Goal: Task Accomplishment & Management: Complete application form

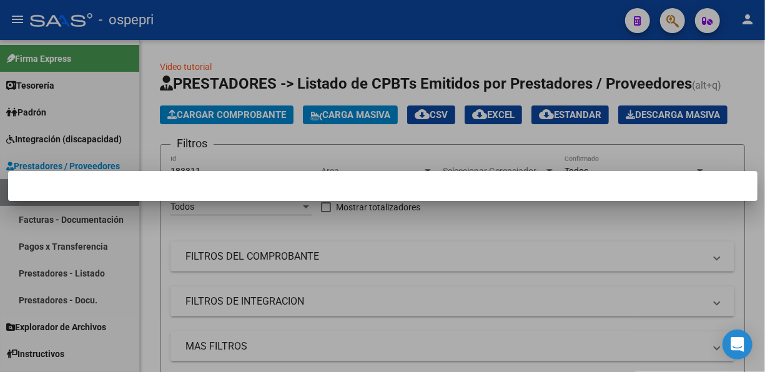
click at [382, 131] on div at bounding box center [382, 186] width 765 height 372
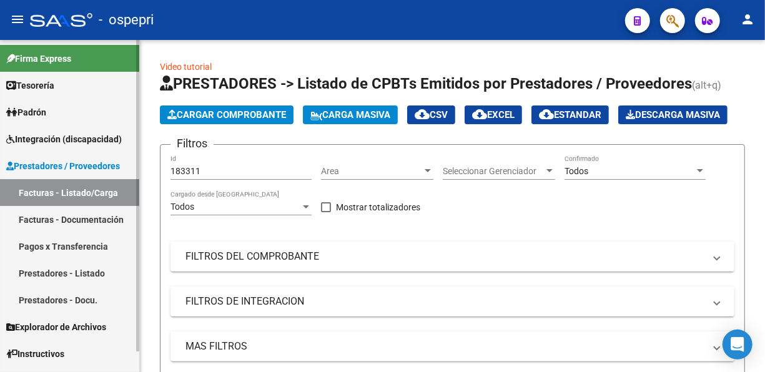
click at [49, 137] on span "Integración (discapacidad)" at bounding box center [64, 139] width 116 height 14
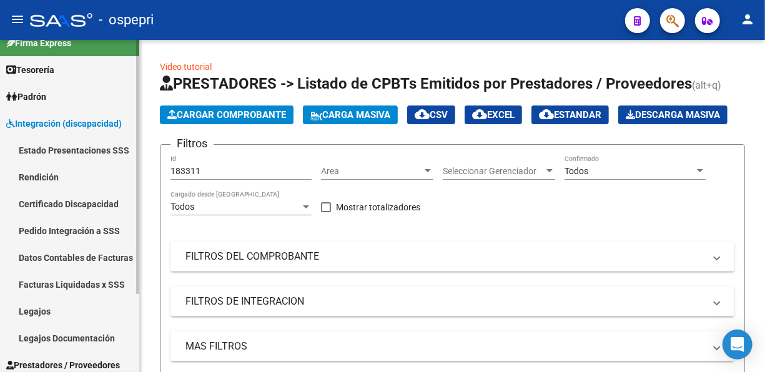
scroll to position [83, 0]
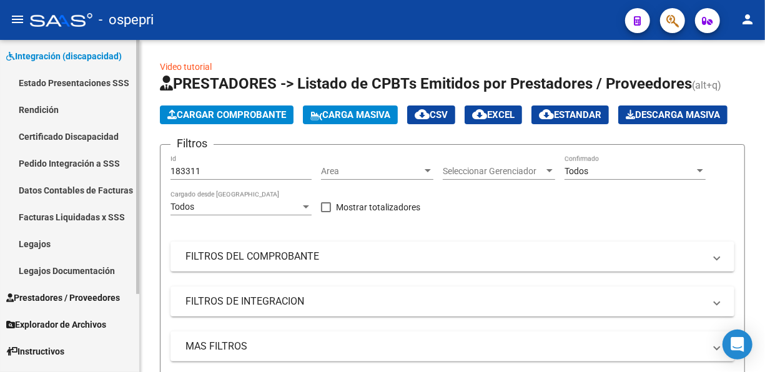
click at [22, 241] on link "Legajos" at bounding box center [69, 243] width 139 height 27
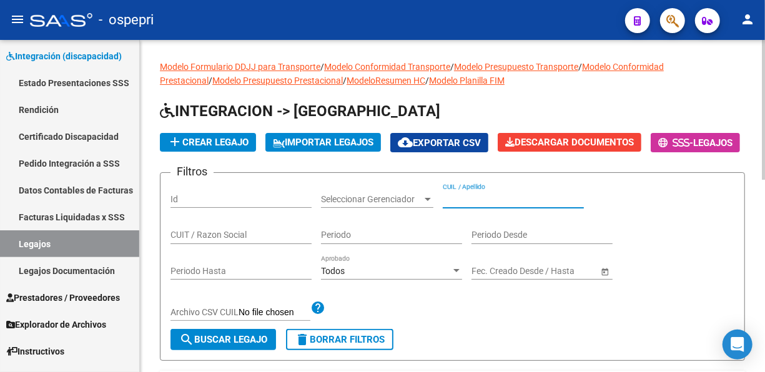
click at [489, 205] on input "CUIL / Apellido" at bounding box center [513, 199] width 141 height 11
paste input "08513658"
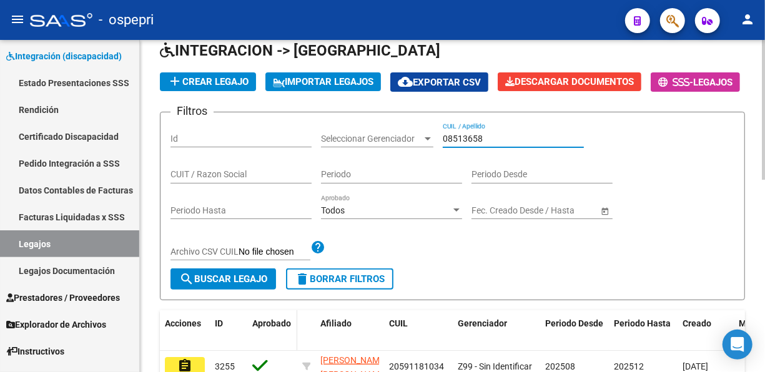
scroll to position [104, 0]
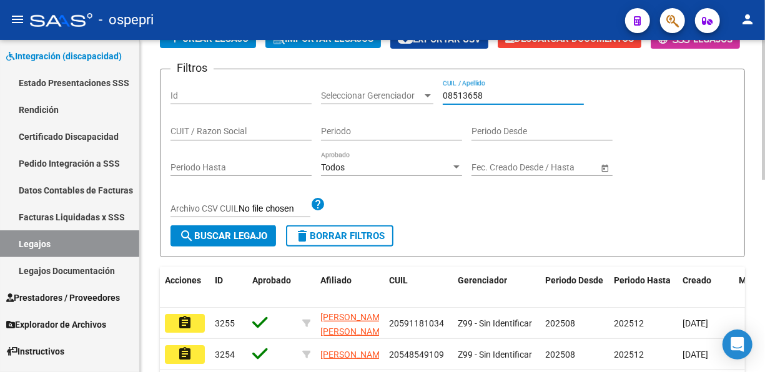
type input "08513658"
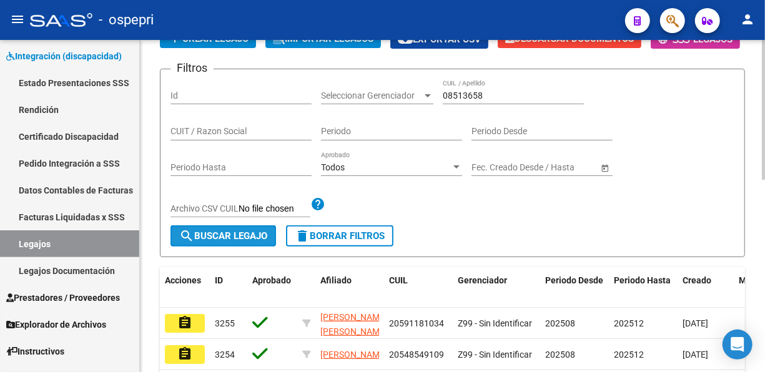
click at [227, 242] on span "search Buscar Legajo" at bounding box center [223, 235] width 88 height 11
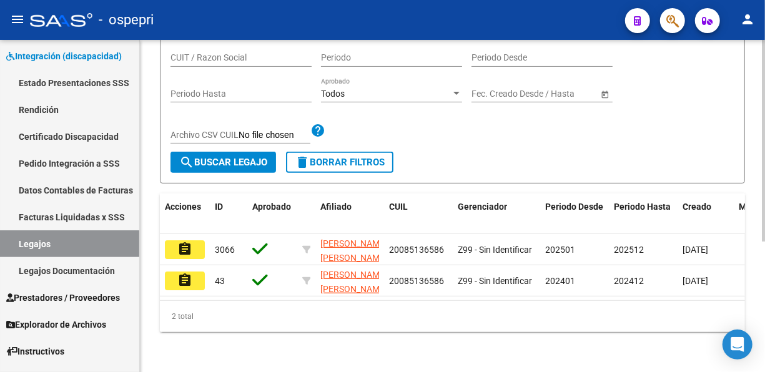
scroll to position [215, 0]
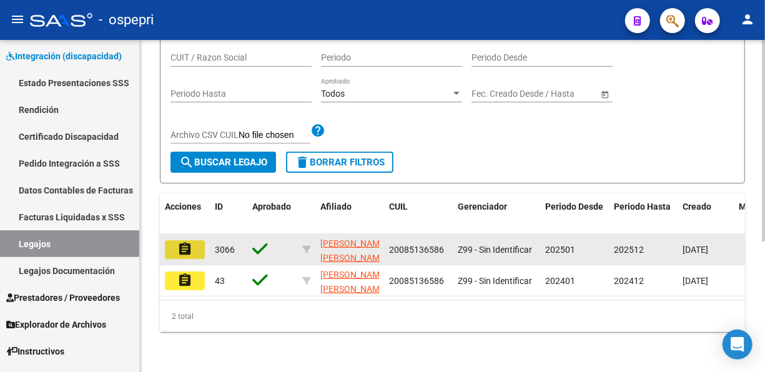
click at [185, 242] on mat-icon "assignment" at bounding box center [184, 249] width 15 height 15
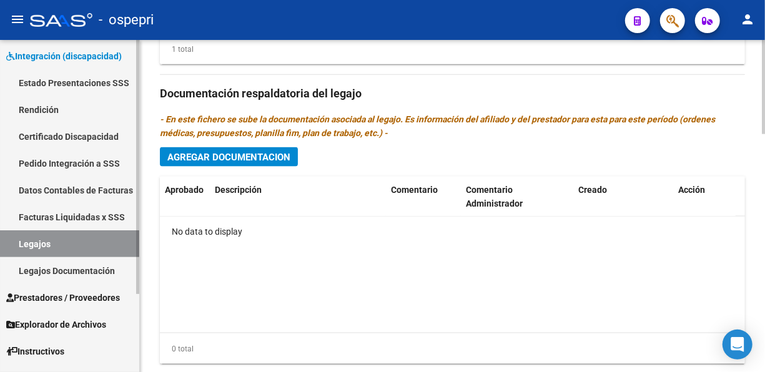
scroll to position [728, 0]
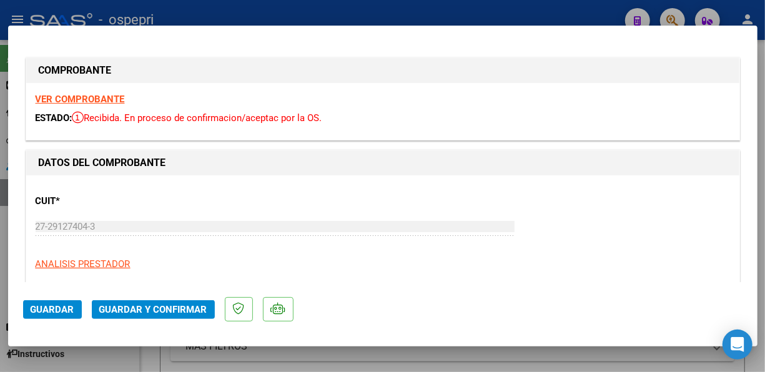
click at [388, 15] on div at bounding box center [382, 186] width 765 height 372
type input "$ 0,00"
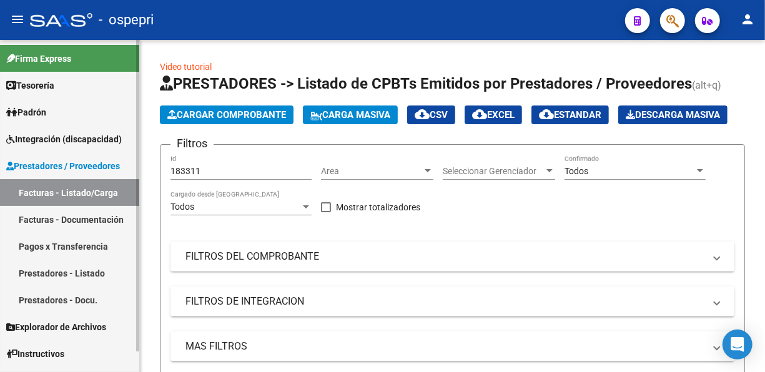
click at [53, 140] on span "Integración (discapacidad)" at bounding box center [64, 139] width 116 height 14
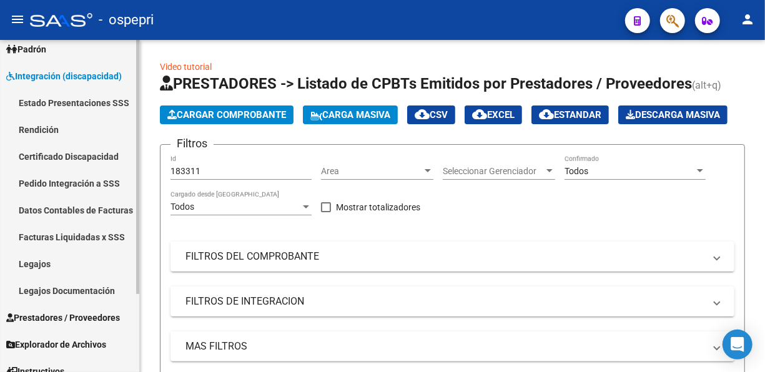
scroll to position [102, 0]
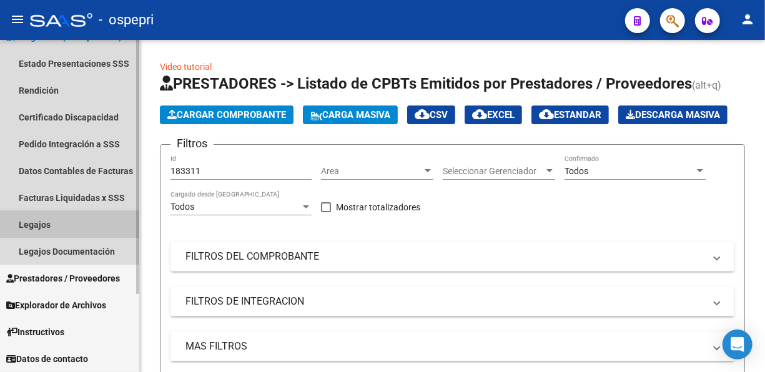
click at [33, 218] on link "Legajos" at bounding box center [69, 224] width 139 height 27
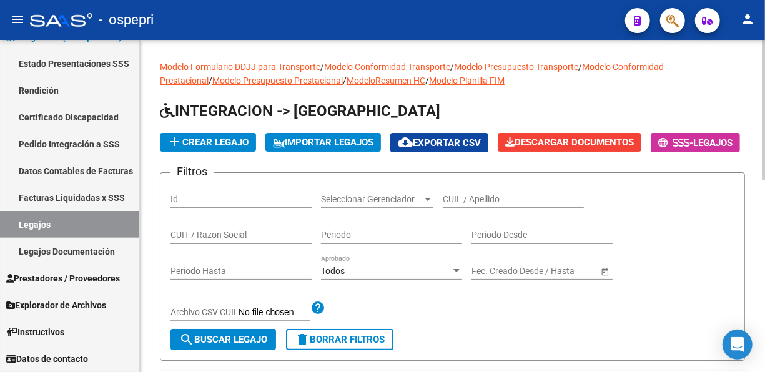
click at [450, 205] on input "CUIL / Apellido" at bounding box center [513, 199] width 141 height 11
paste input "54549177"
type input "54549177"
click at [229, 345] on span "search Buscar Legajo" at bounding box center [223, 339] width 88 height 11
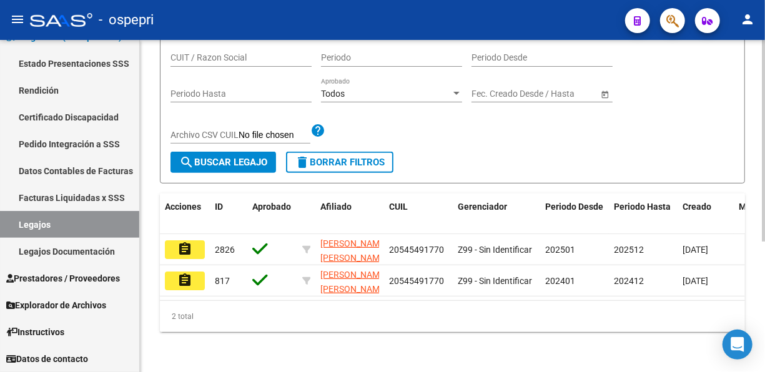
scroll to position [187, 0]
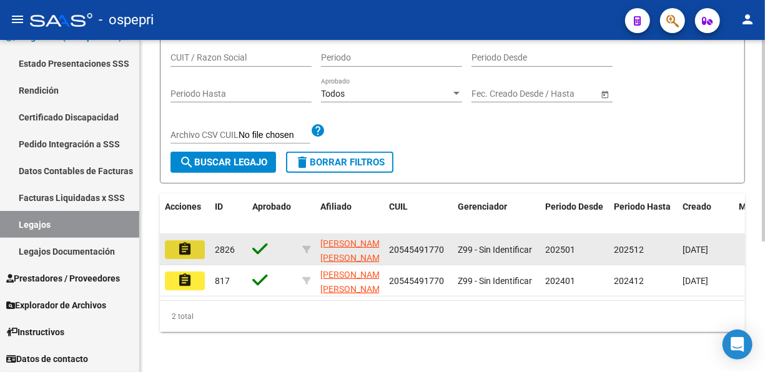
click at [192, 257] on mat-icon "assignment" at bounding box center [184, 249] width 15 height 15
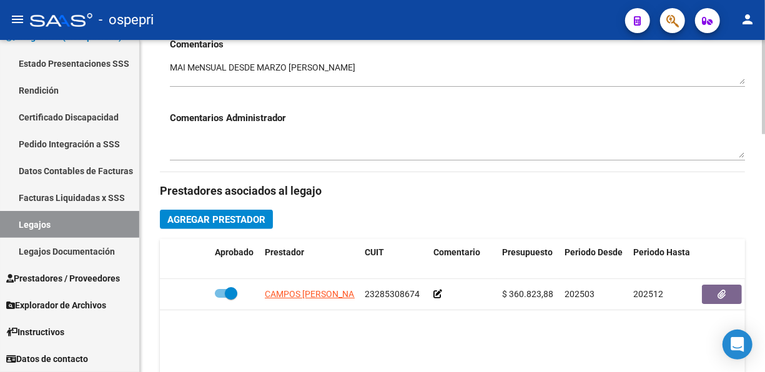
scroll to position [500, 0]
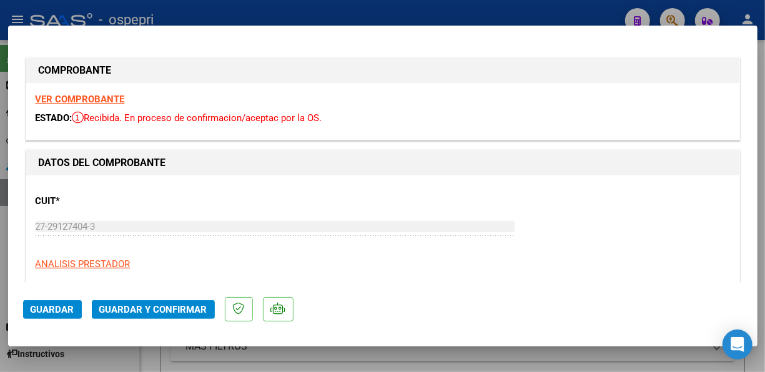
click at [554, 6] on div at bounding box center [382, 186] width 765 height 372
type input "$ 0,00"
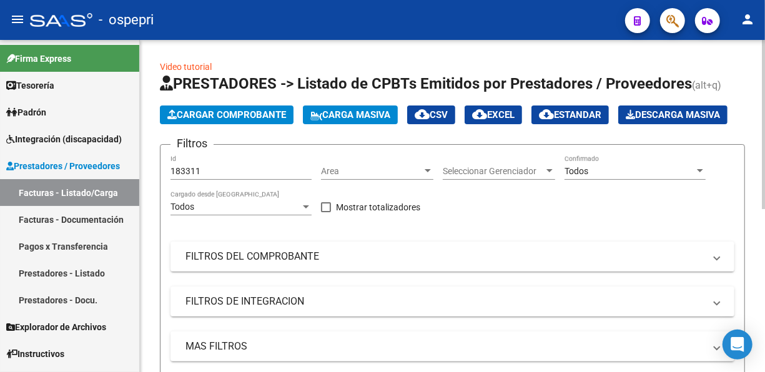
click at [206, 177] on input "183311" at bounding box center [240, 171] width 141 height 11
type input "1"
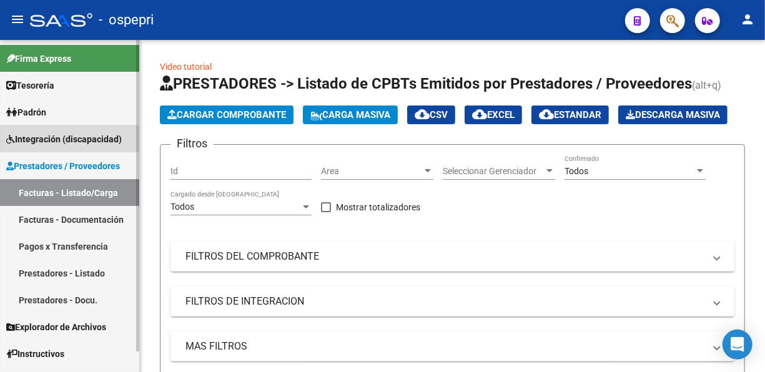
click at [66, 136] on span "Integración (discapacidad)" at bounding box center [64, 139] width 116 height 14
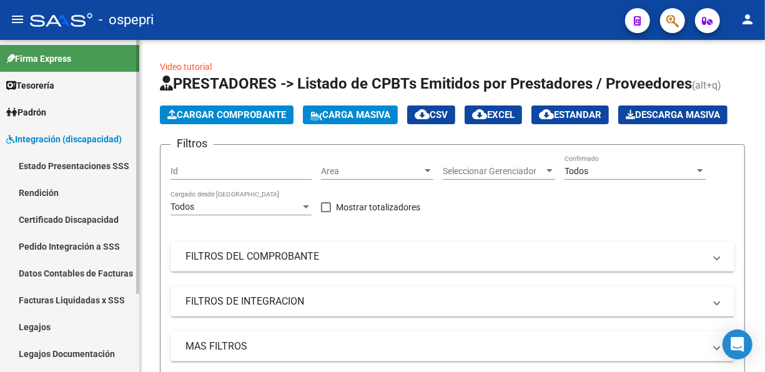
click at [67, 333] on link "Legajos" at bounding box center [69, 327] width 139 height 27
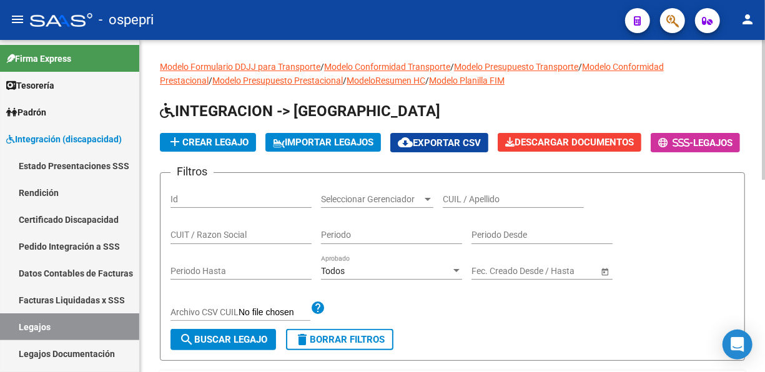
click at [454, 205] on input "CUIL / Apellido" at bounding box center [513, 199] width 141 height 11
paste input "47590169"
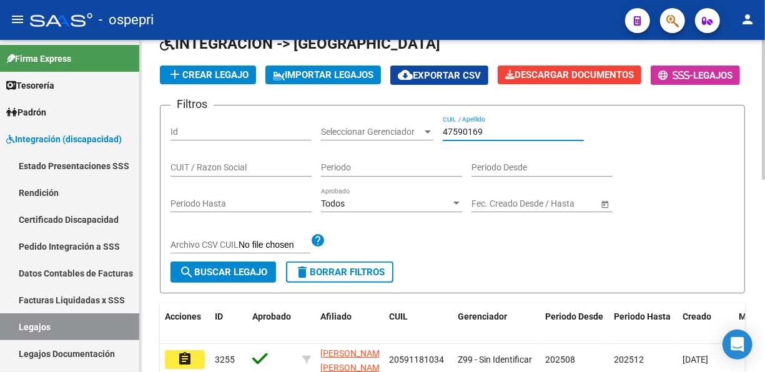
scroll to position [83, 0]
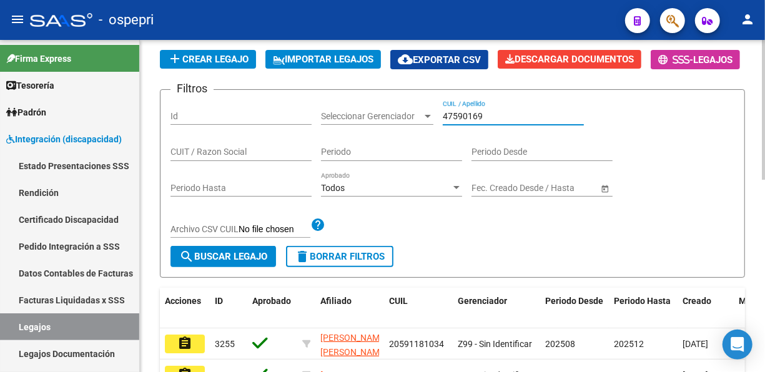
type input "47590169"
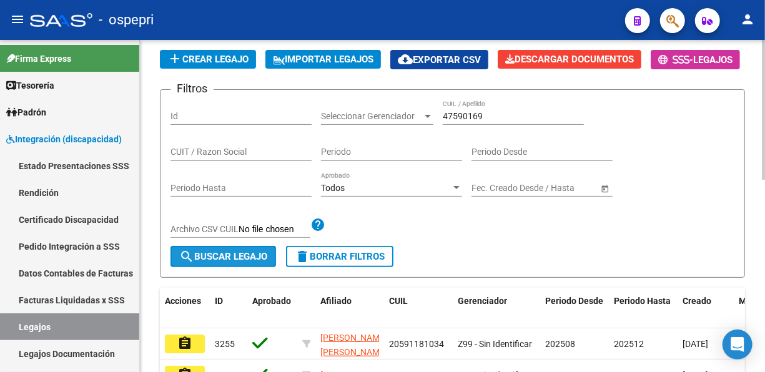
click at [240, 262] on span "search Buscar Legajo" at bounding box center [223, 256] width 88 height 11
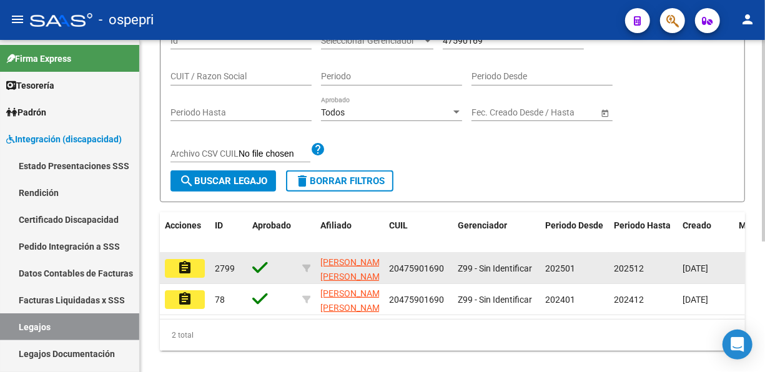
scroll to position [187, 0]
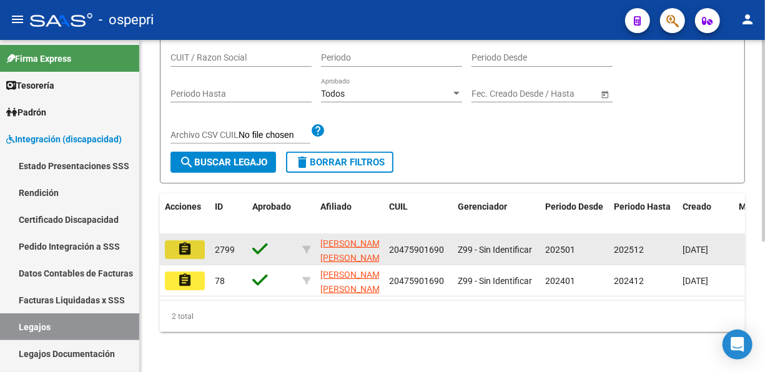
click at [189, 257] on mat-icon "assignment" at bounding box center [184, 249] width 15 height 15
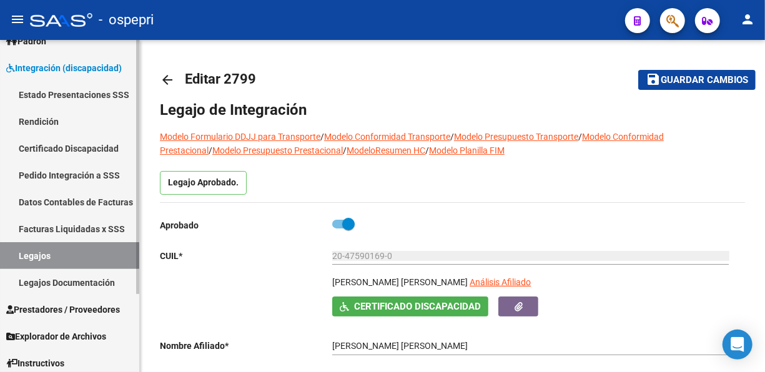
scroll to position [102, 0]
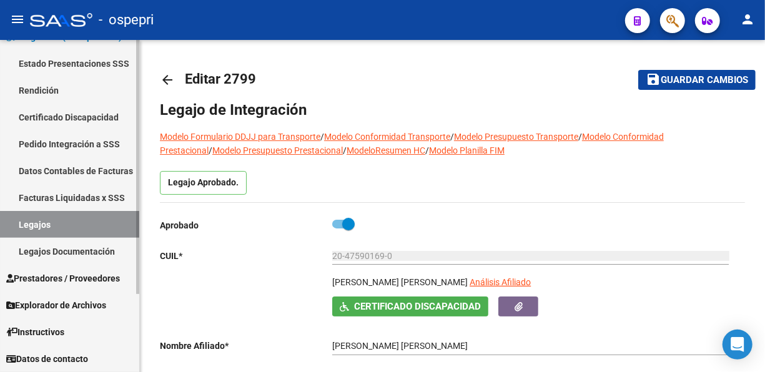
click at [80, 217] on link "Legajos" at bounding box center [69, 224] width 139 height 27
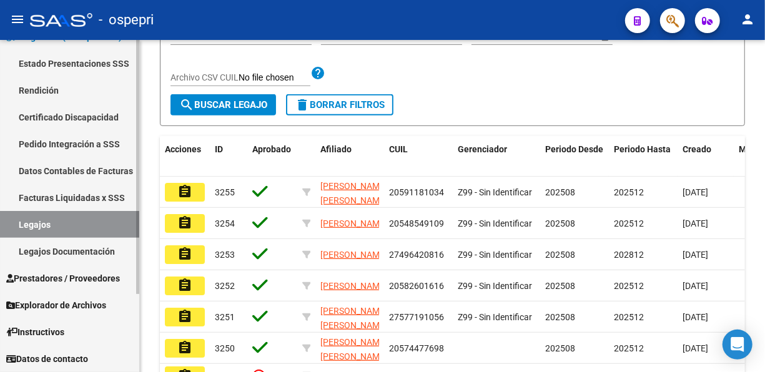
scroll to position [229, 0]
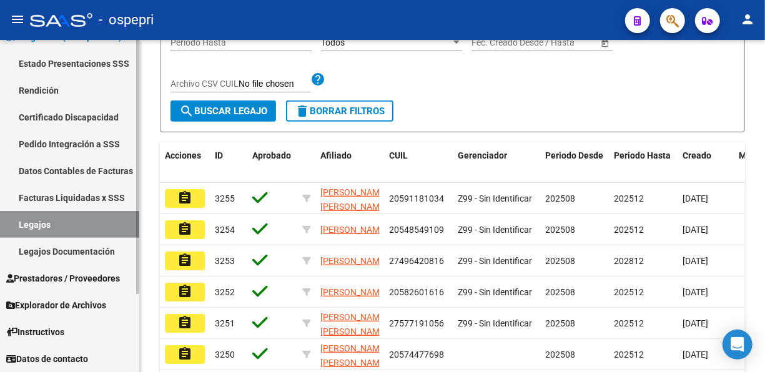
click at [64, 220] on link "Legajos" at bounding box center [69, 224] width 139 height 27
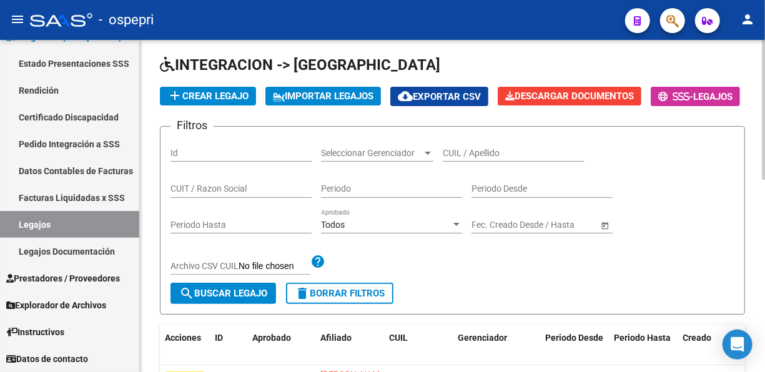
scroll to position [41, 0]
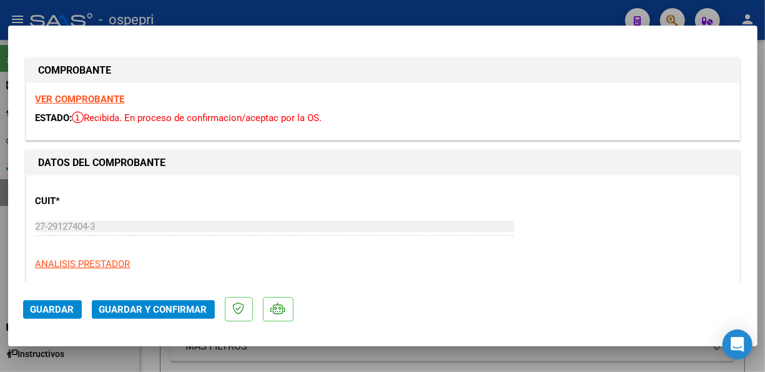
click at [590, 7] on div at bounding box center [382, 186] width 765 height 372
type input "$ 0,00"
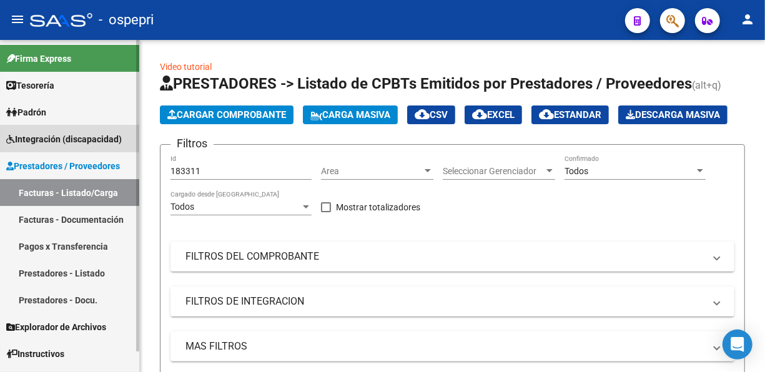
click at [43, 136] on span "Integración (discapacidad)" at bounding box center [64, 139] width 116 height 14
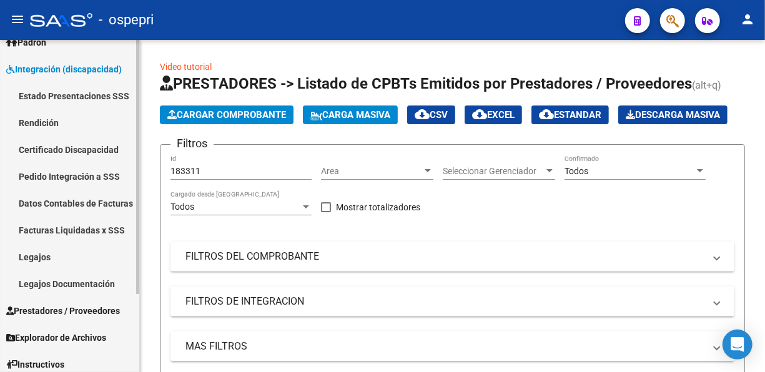
scroll to position [83, 0]
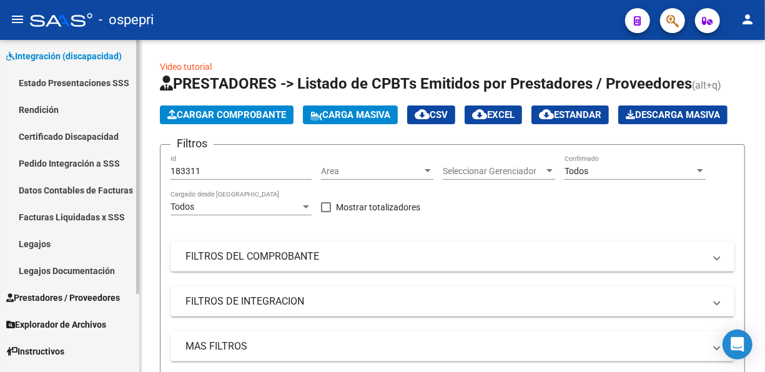
click at [27, 239] on link "Legajos" at bounding box center [69, 243] width 139 height 27
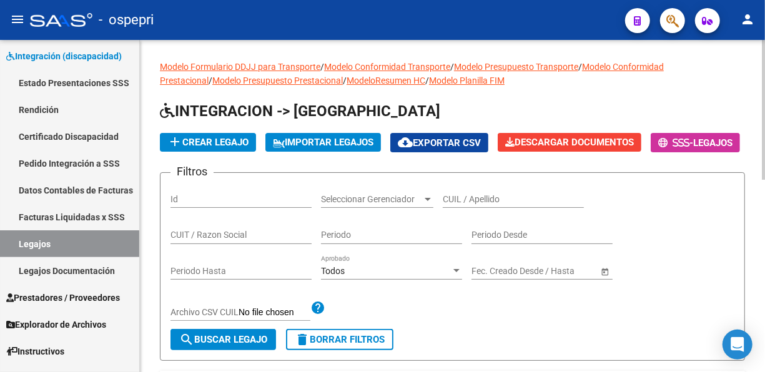
click at [467, 205] on input "CUIL / Apellido" at bounding box center [513, 199] width 141 height 11
paste input "47495352"
type input "47495352"
click at [260, 350] on button "search Buscar Legajo" at bounding box center [223, 339] width 106 height 21
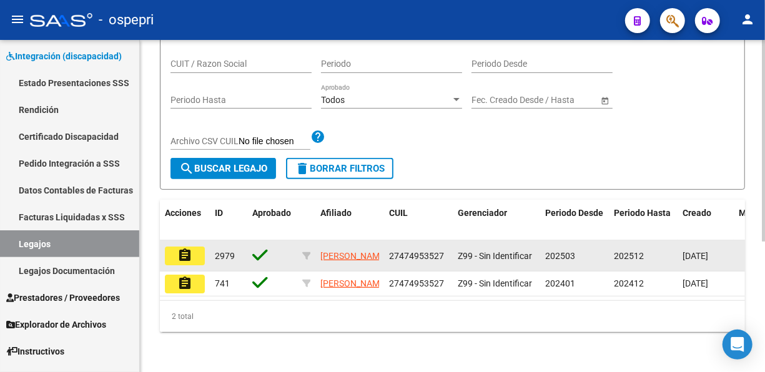
scroll to position [215, 0]
click at [184, 248] on mat-icon "assignment" at bounding box center [184, 255] width 15 height 15
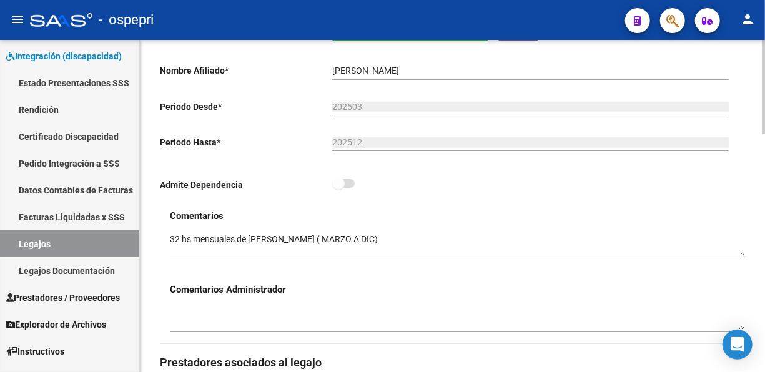
scroll to position [270, 0]
